Goal: Information Seeking & Learning: Learn about a topic

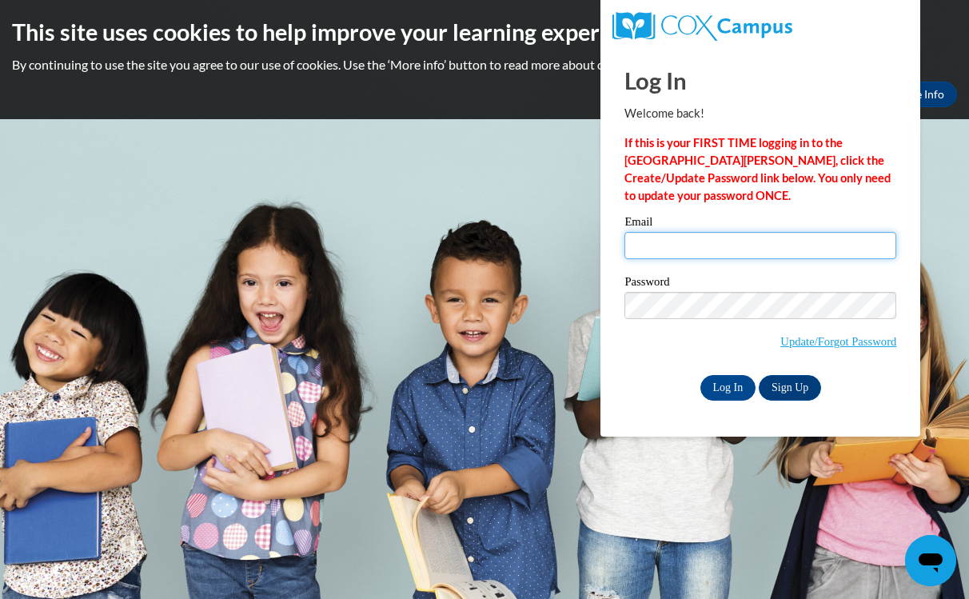
type input "jr00464@my.westga.edu"
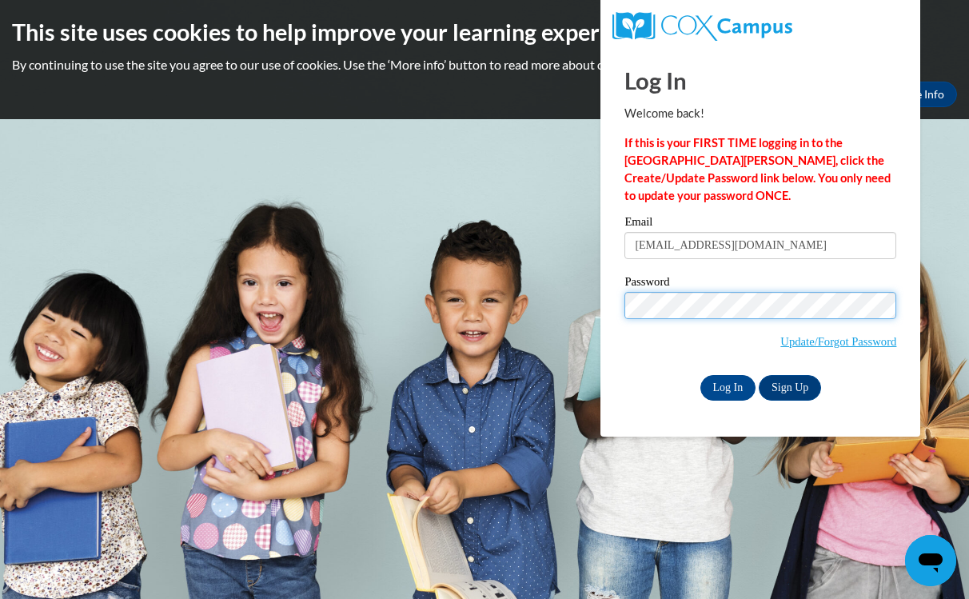
click at [727, 385] on input "Log In" at bounding box center [729, 388] width 56 height 26
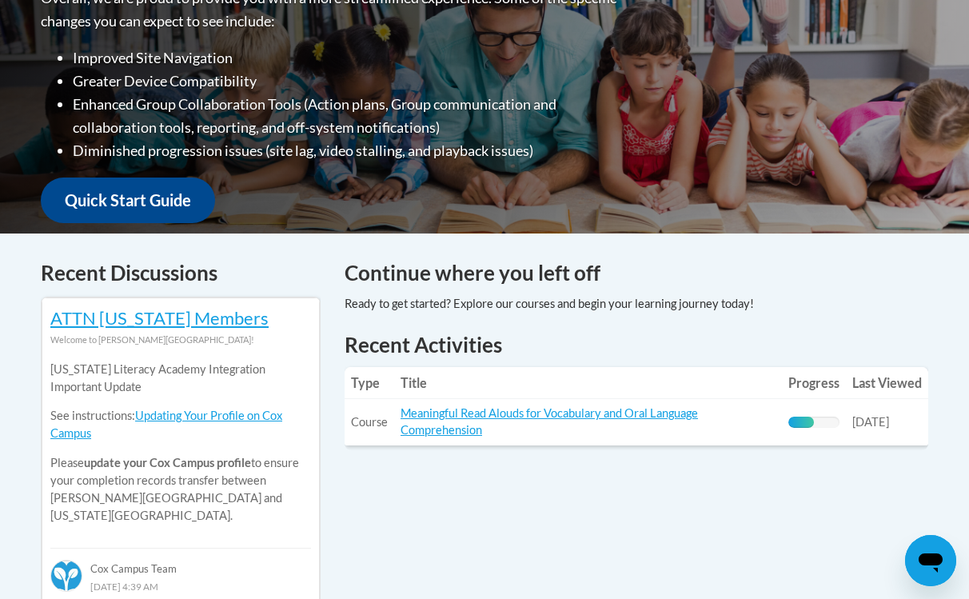
scroll to position [450, 0]
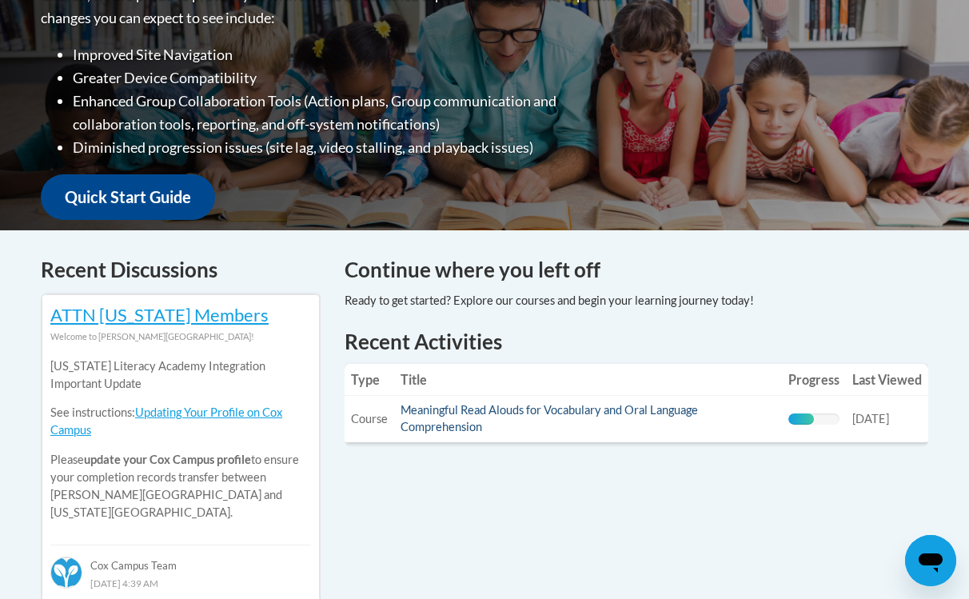
click at [565, 412] on link "Meaningful Read Alouds for Vocabulary and Oral Language Comprehension" at bounding box center [549, 418] width 297 height 30
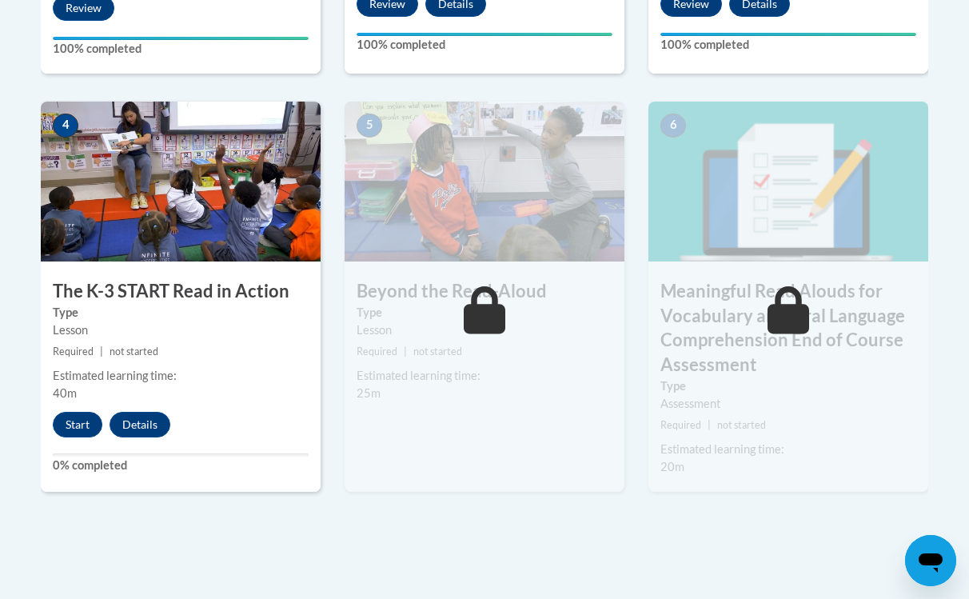
scroll to position [916, 0]
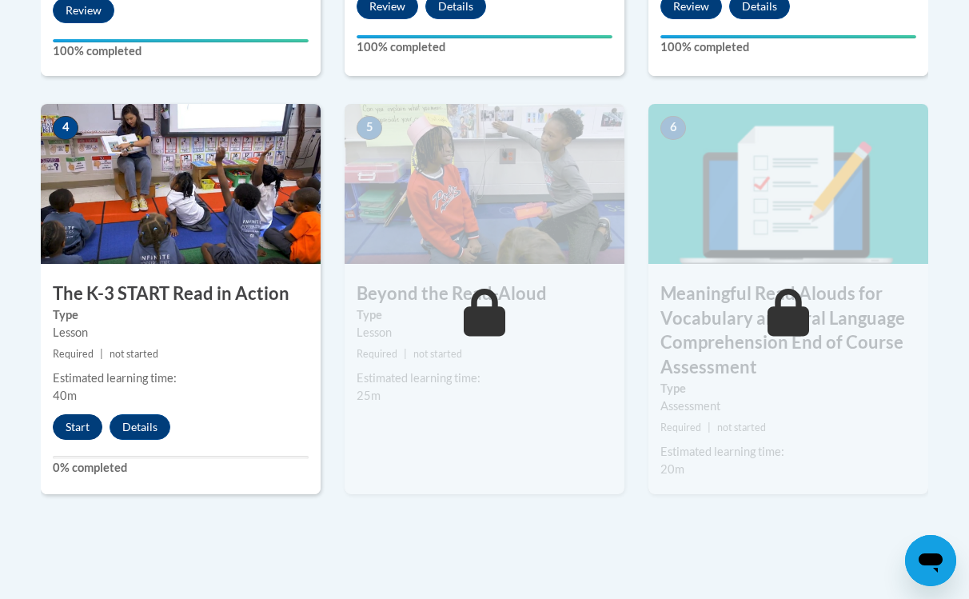
click at [91, 418] on button "Start" at bounding box center [78, 427] width 50 height 26
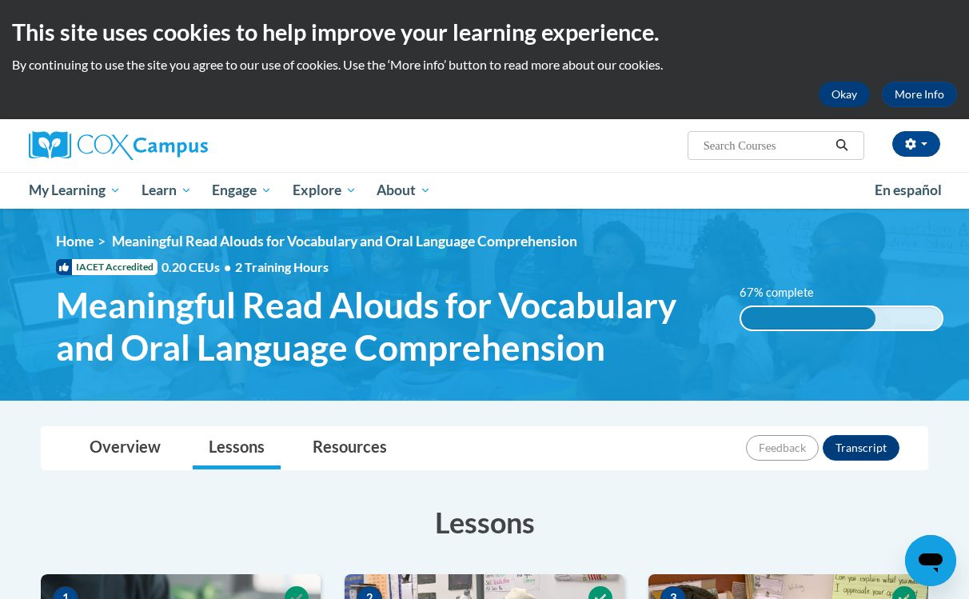
click at [842, 98] on button "Okay" at bounding box center [844, 95] width 51 height 26
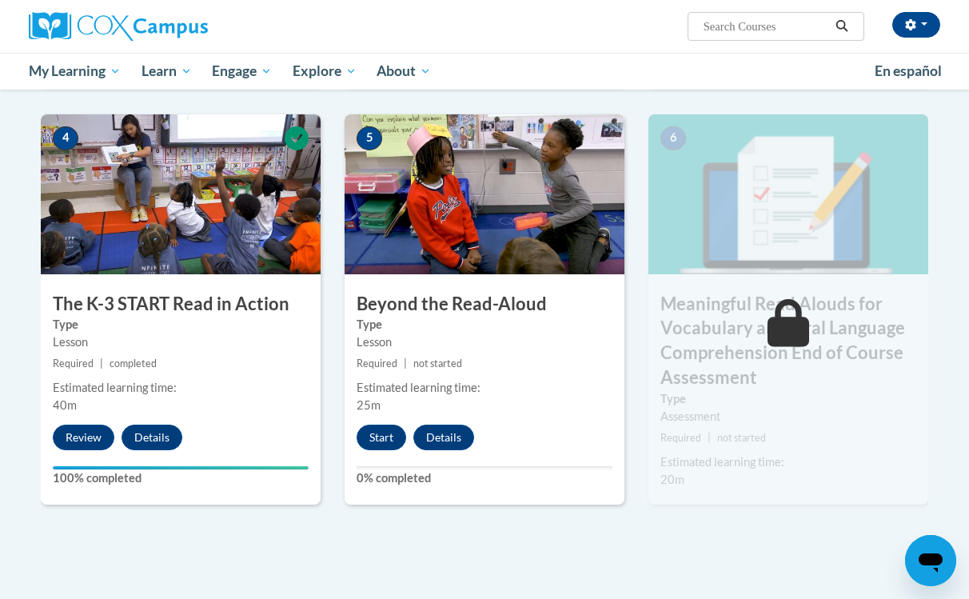
scroll to position [789, 0]
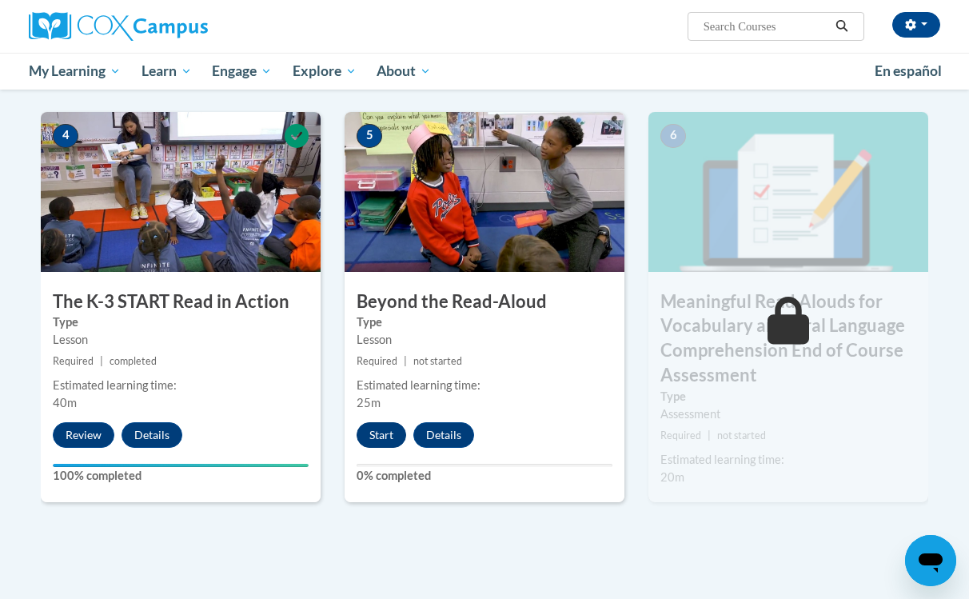
click at [384, 436] on button "Start" at bounding box center [382, 435] width 50 height 26
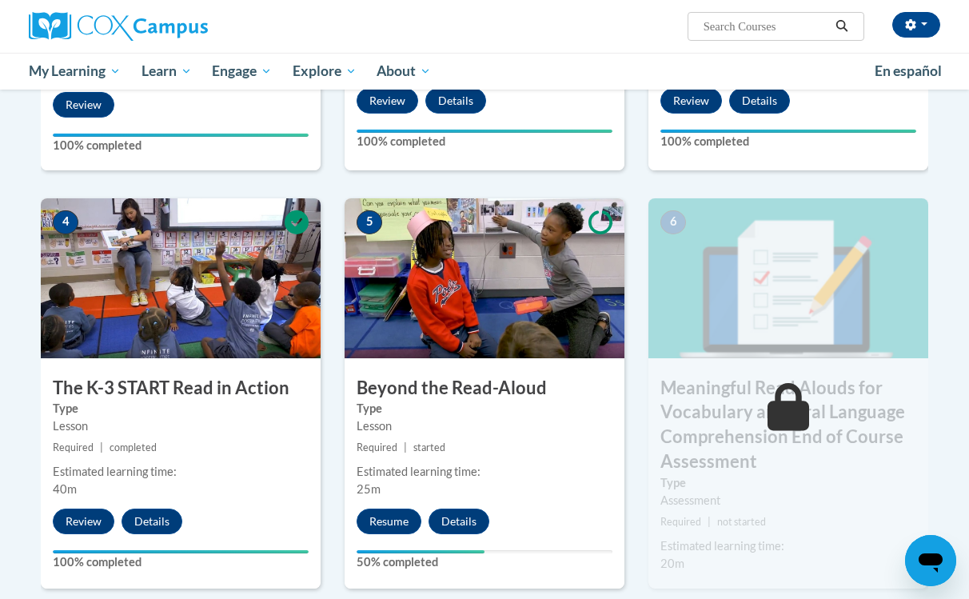
scroll to position [722, 0]
